Goal: Information Seeking & Learning: Learn about a topic

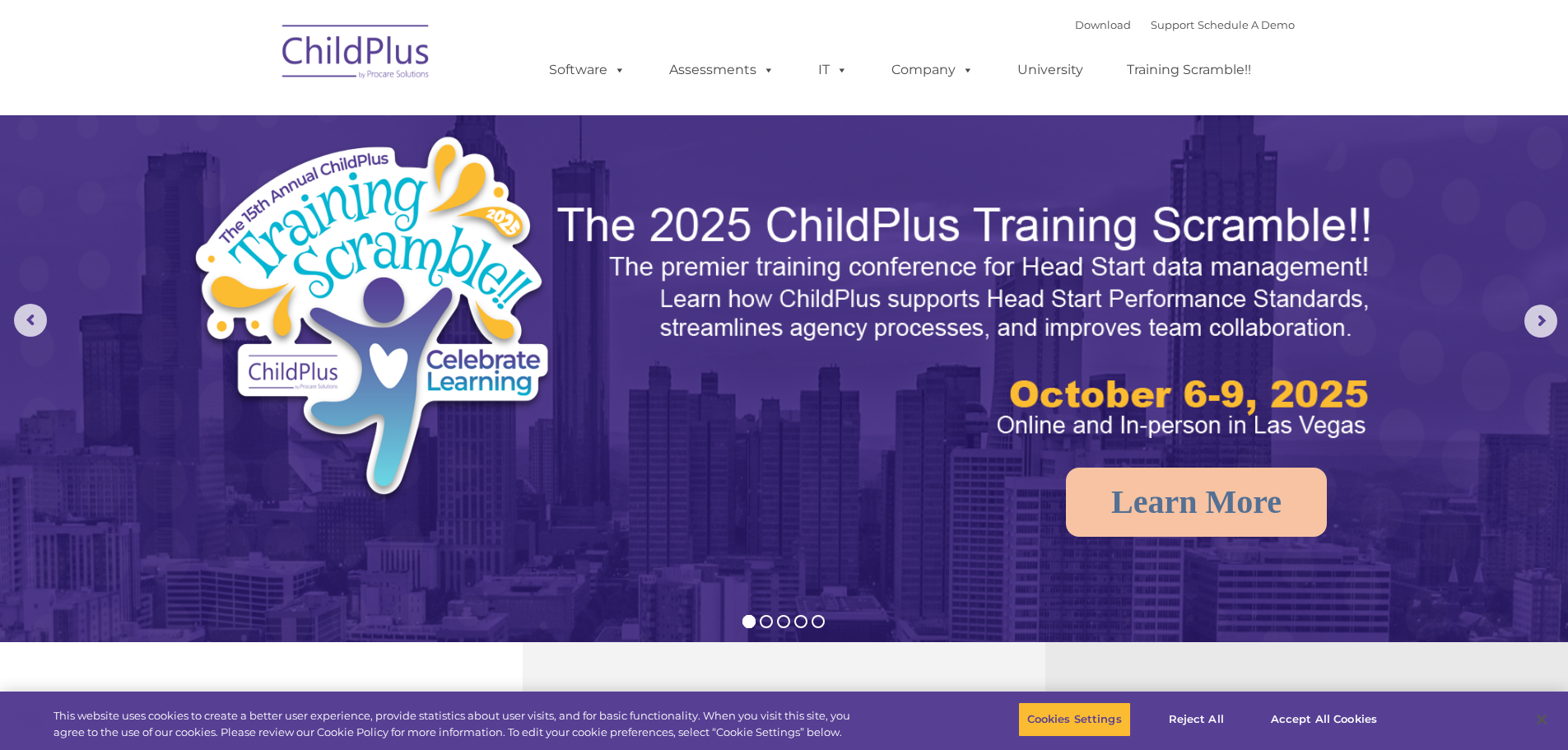
select select "MEDIUM"
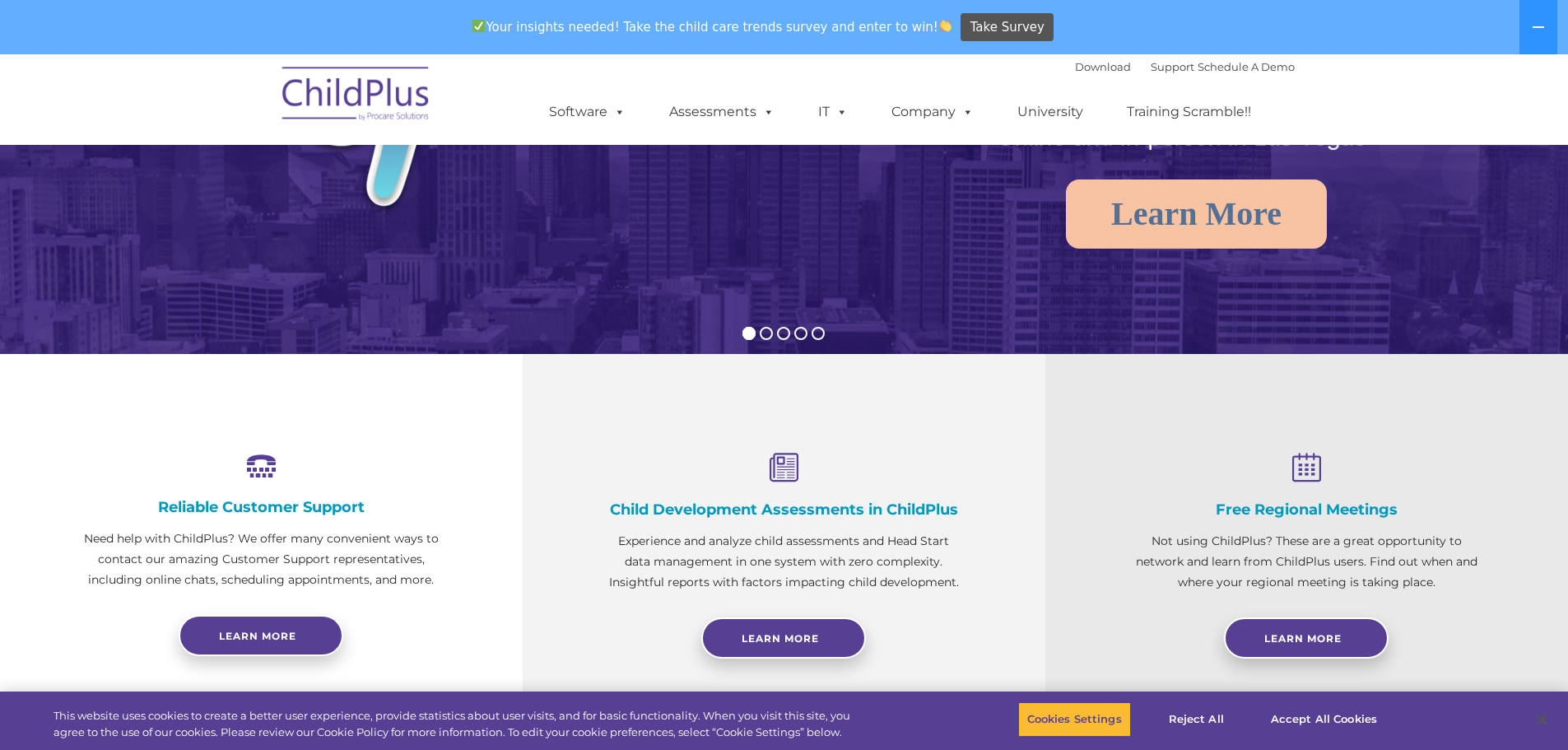
scroll to position [339, 0]
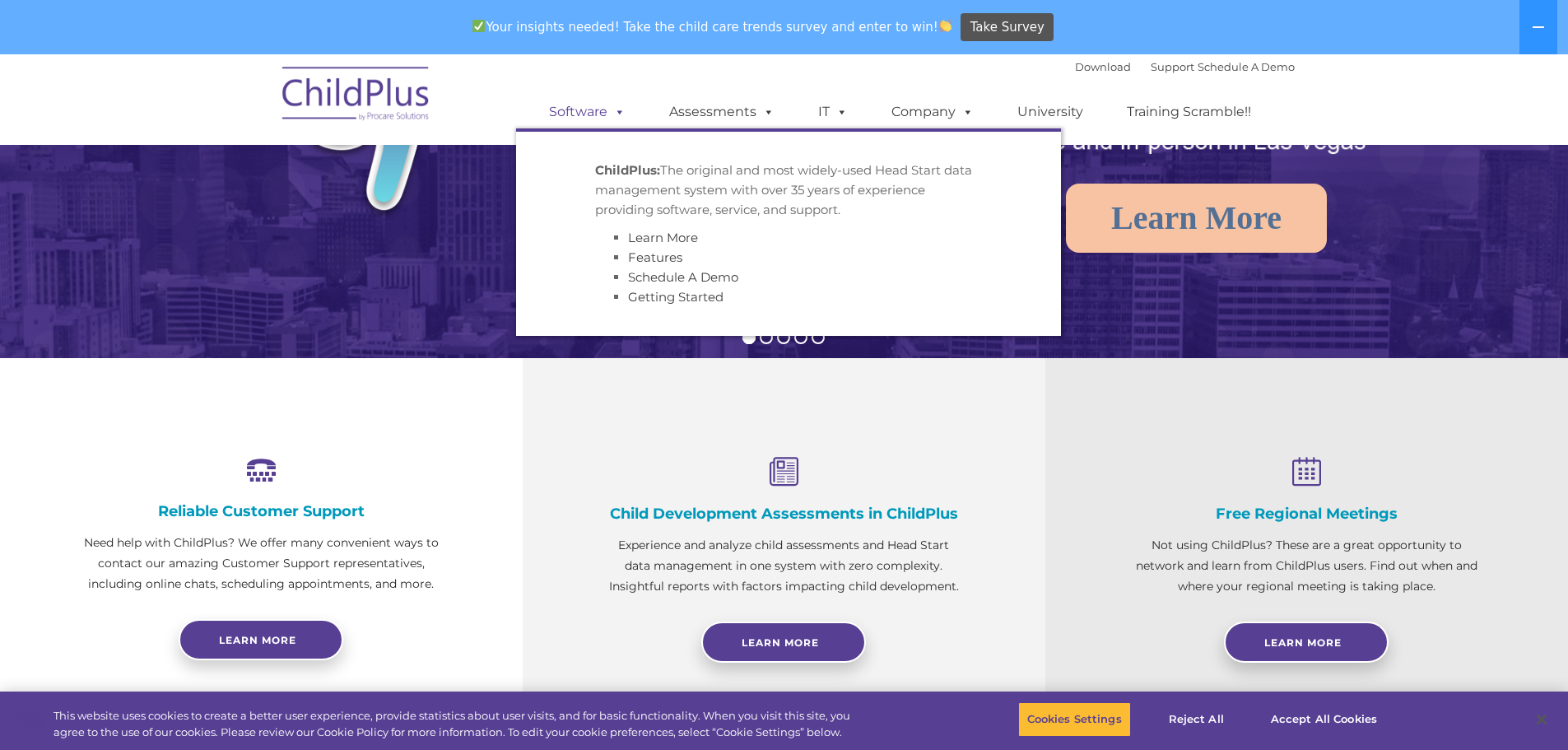
click at [617, 113] on span at bounding box center [617, 111] width 18 height 16
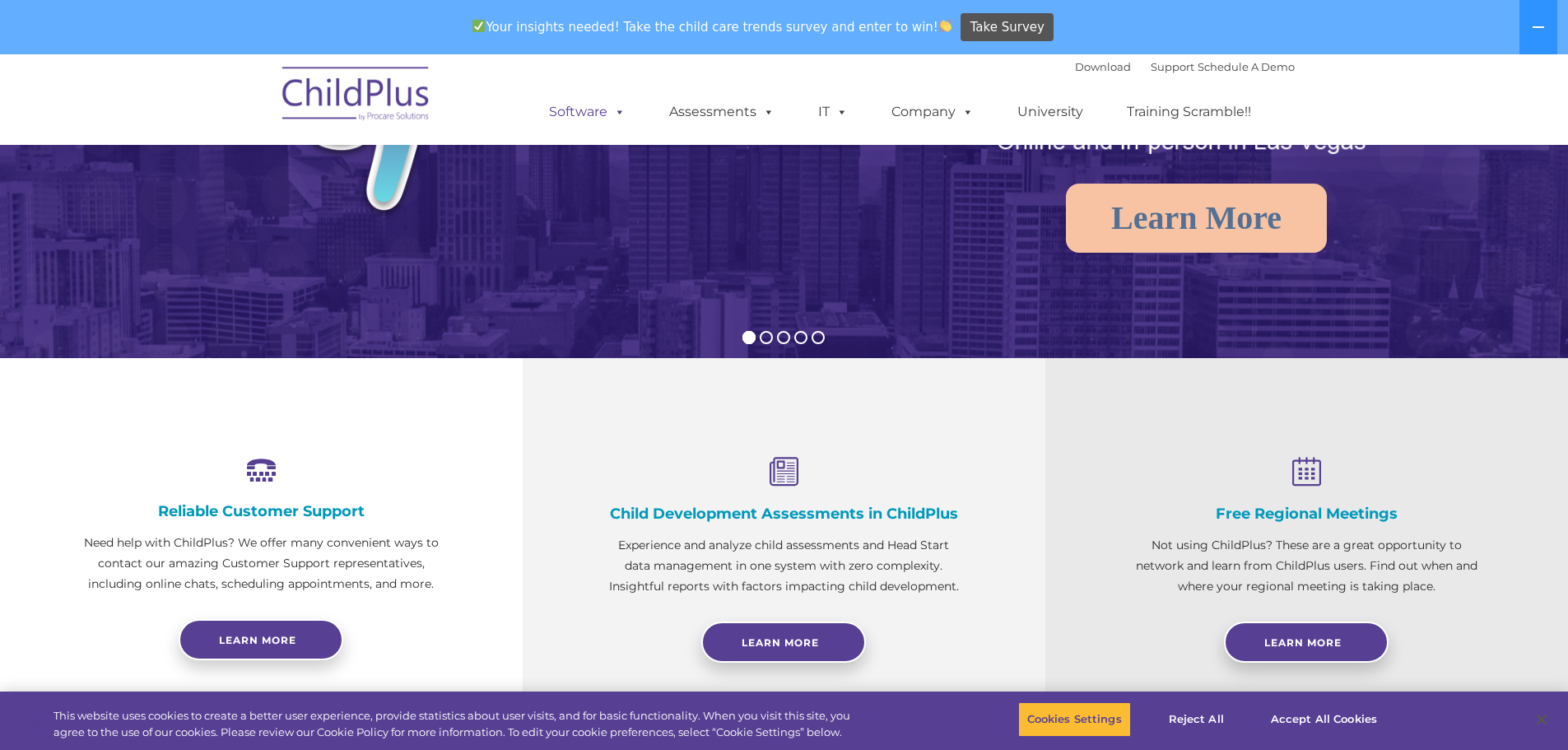
click at [617, 113] on span at bounding box center [617, 111] width 18 height 16
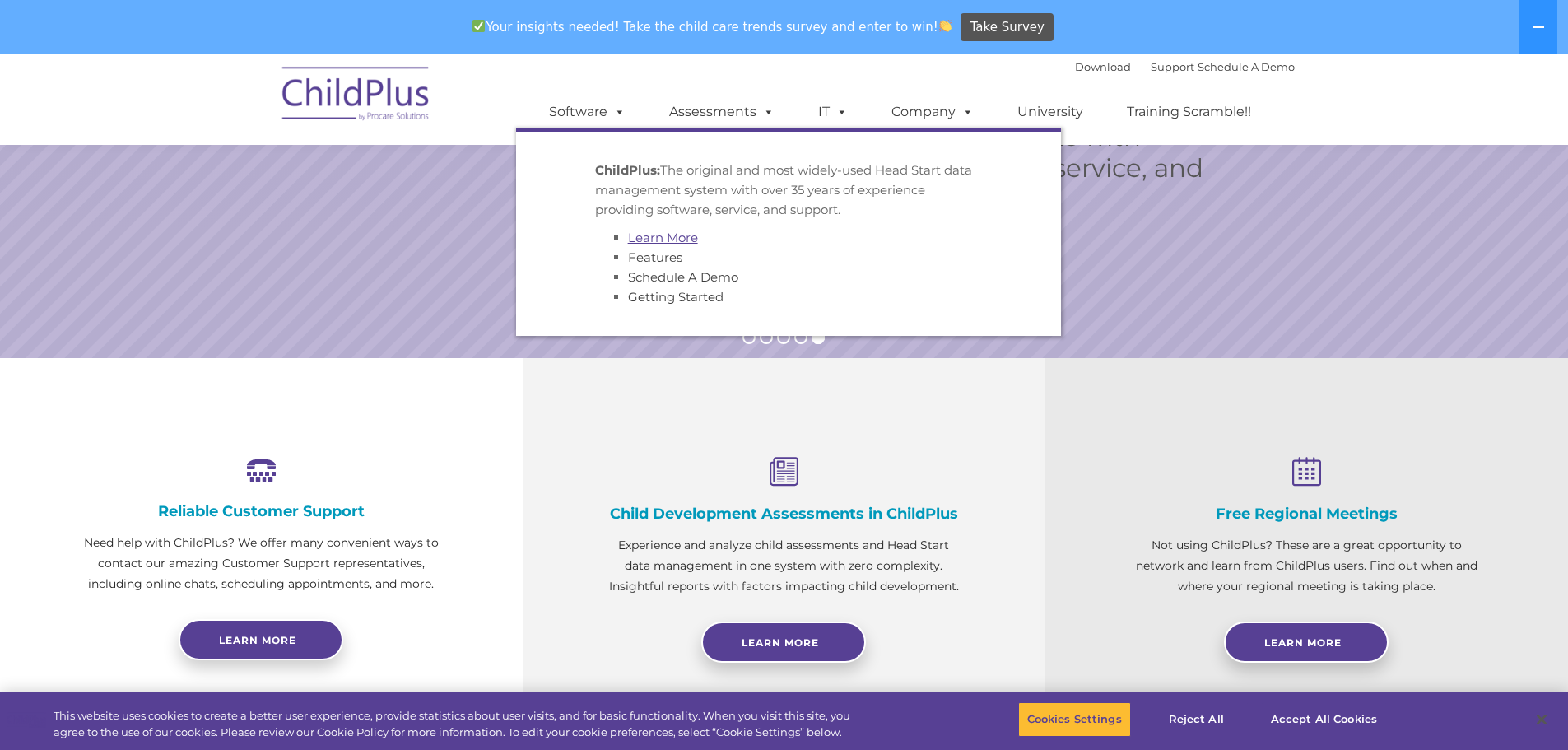
click at [647, 243] on link "Learn More" at bounding box center [663, 238] width 70 height 16
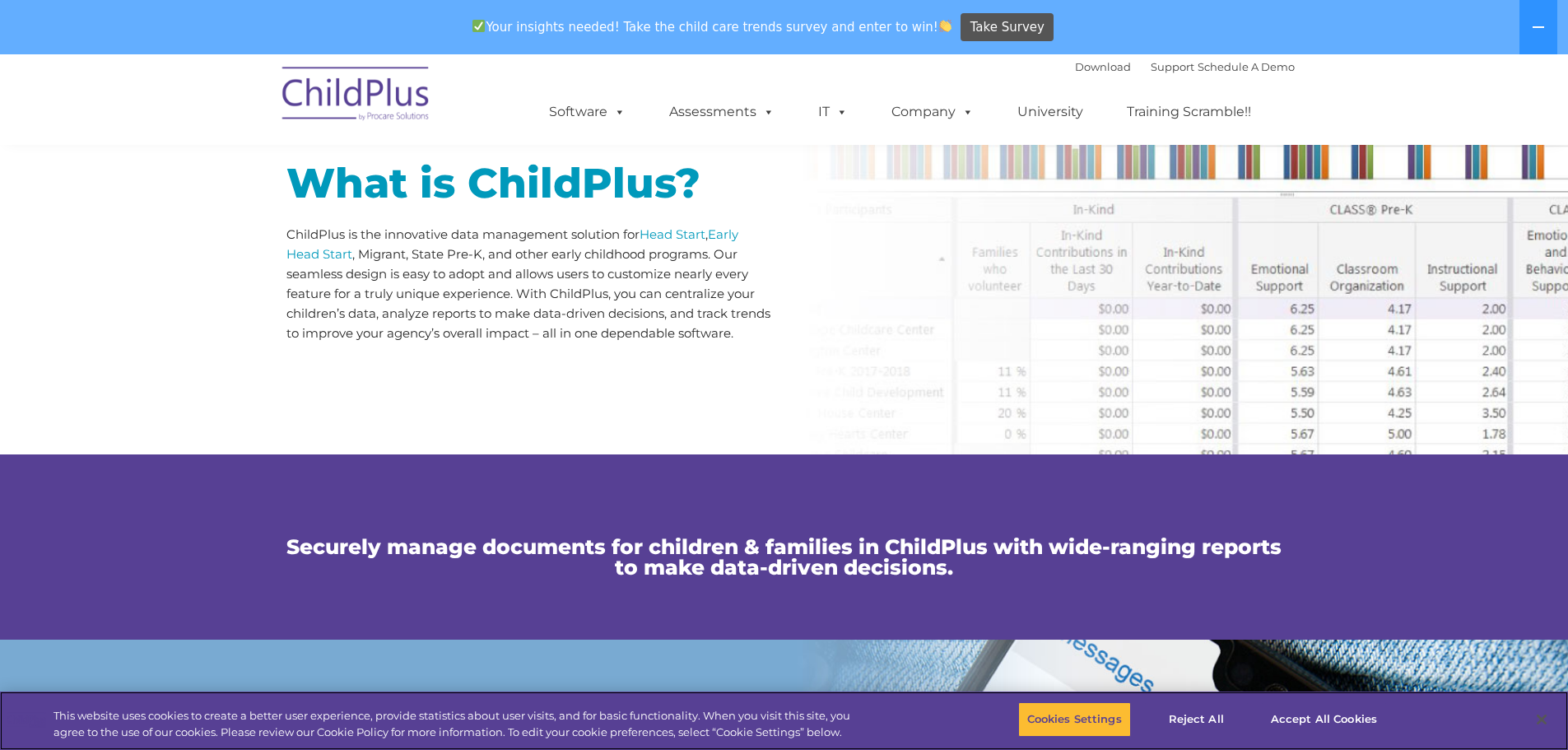
scroll to position [823, 0]
